Goal: Find specific page/section: Find specific page/section

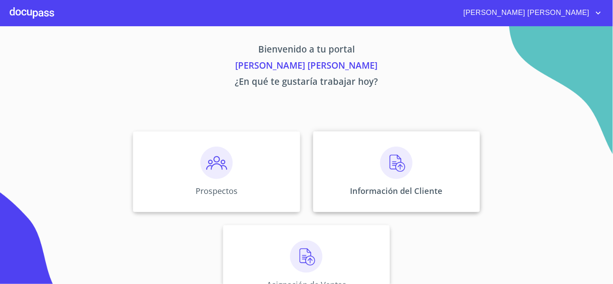
click at [383, 167] on img at bounding box center [396, 163] width 32 height 32
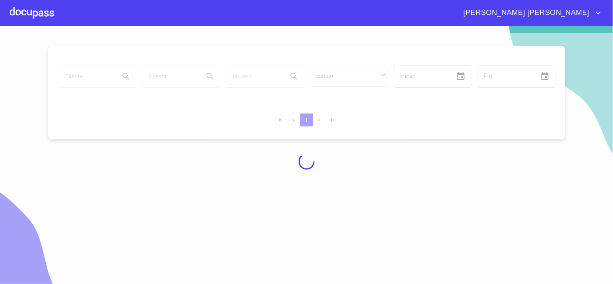
click at [39, 15] on div at bounding box center [32, 13] width 44 height 26
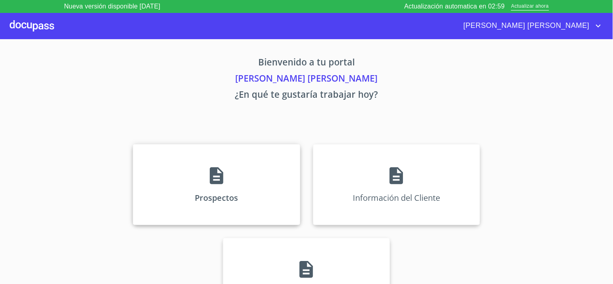
click at [201, 188] on div "Prospectos" at bounding box center [216, 184] width 167 height 81
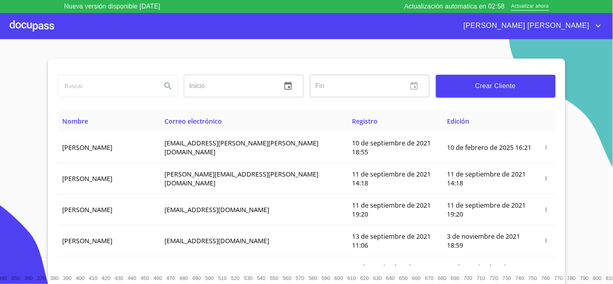
click at [92, 86] on input "search" at bounding box center [106, 86] width 97 height 22
type input "mexicana de [PERSON_NAME]"
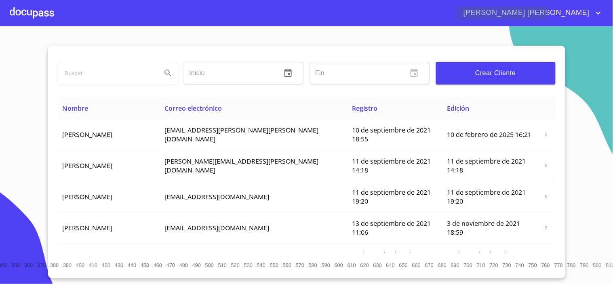
click at [587, 10] on span "[PERSON_NAME] [PERSON_NAME]" at bounding box center [526, 12] width 136 height 13
click at [587, 15] on li "Salir" at bounding box center [591, 17] width 26 height 15
